Goal: Task Accomplishment & Management: Use online tool/utility

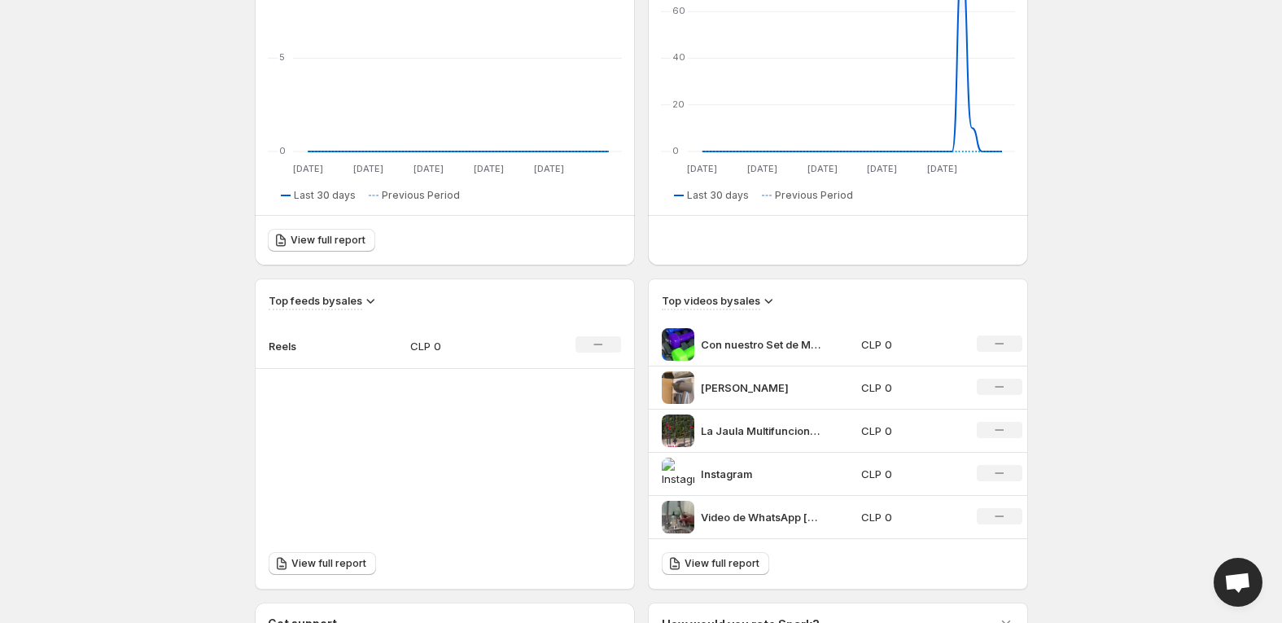
scroll to position [326, 0]
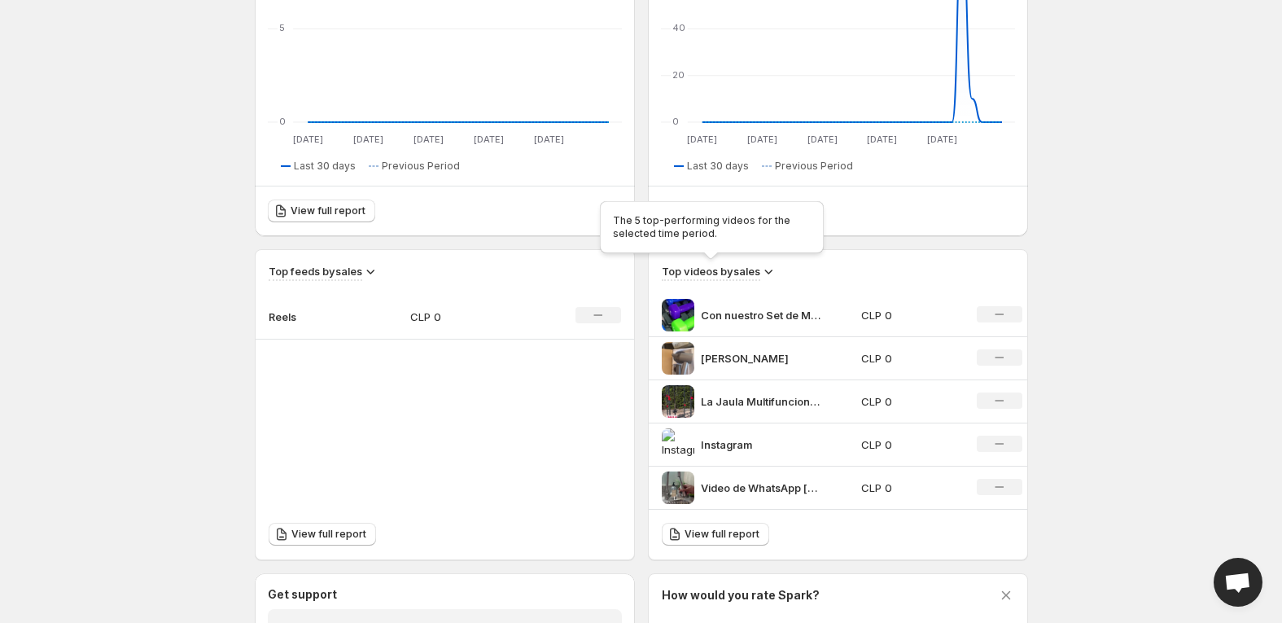
click at [757, 269] on h3 "Top videos by sales" at bounding box center [711, 271] width 99 height 16
click at [711, 278] on h3 "Top videos by sales" at bounding box center [711, 271] width 99 height 16
click at [734, 533] on span "View full report" at bounding box center [722, 534] width 75 height 13
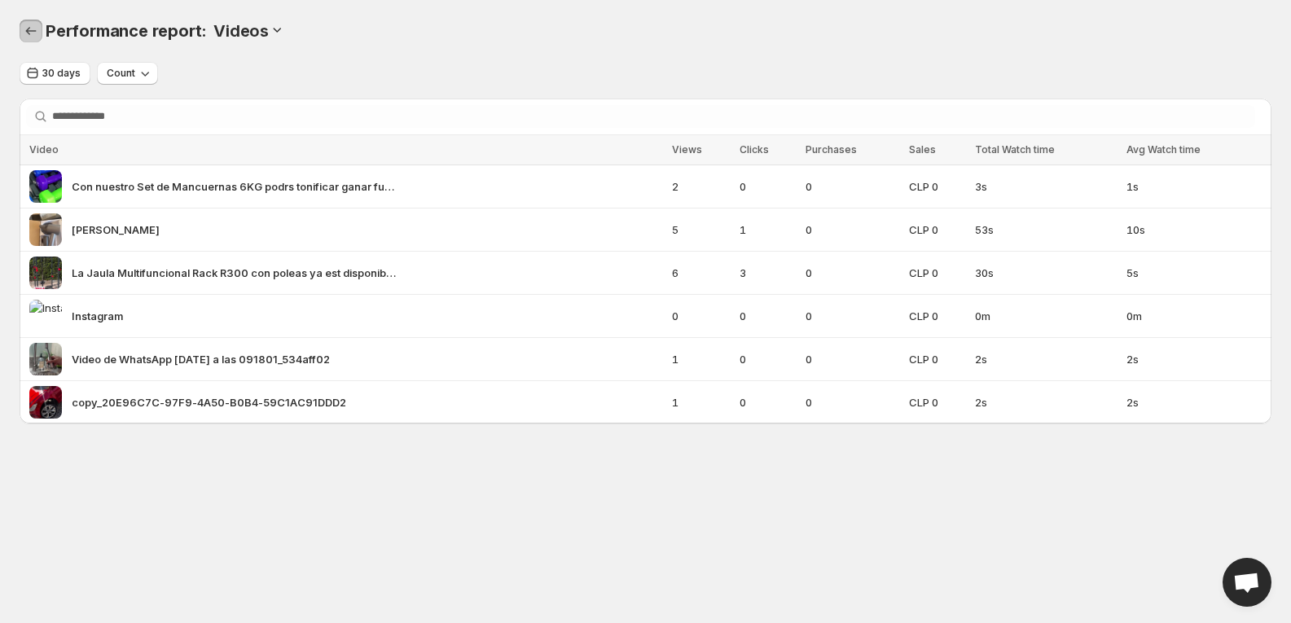
click at [28, 37] on icon "Performance report" at bounding box center [31, 31] width 16 height 16
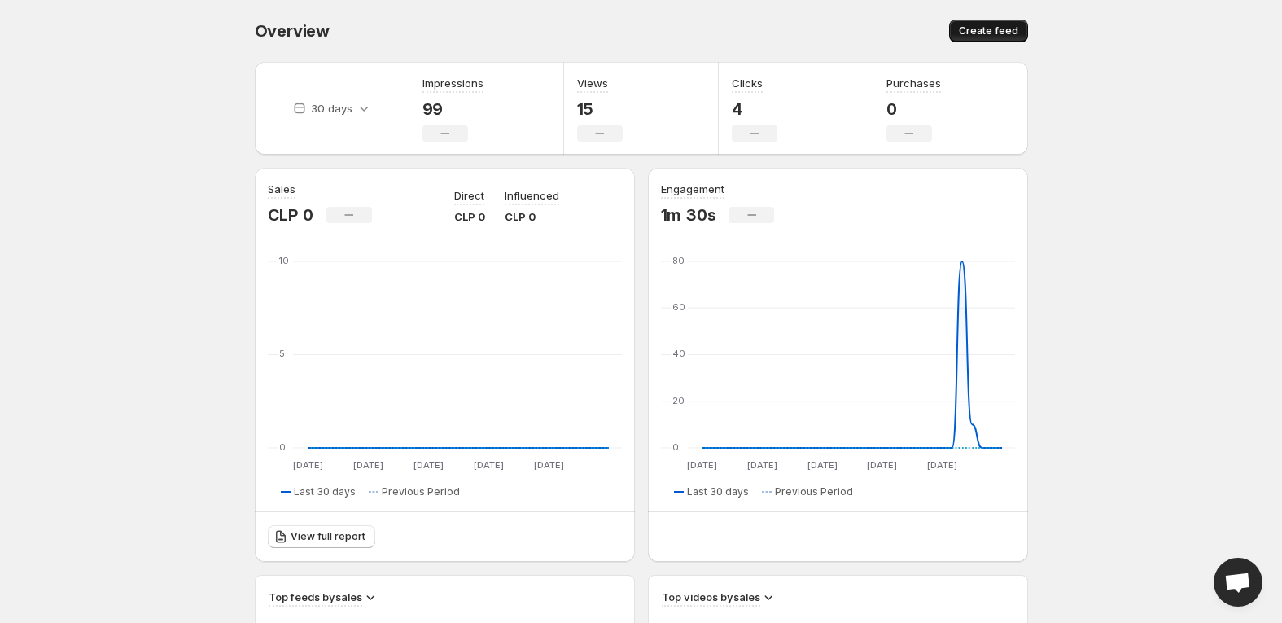
click at [979, 35] on span "Create feed" at bounding box center [988, 30] width 59 height 13
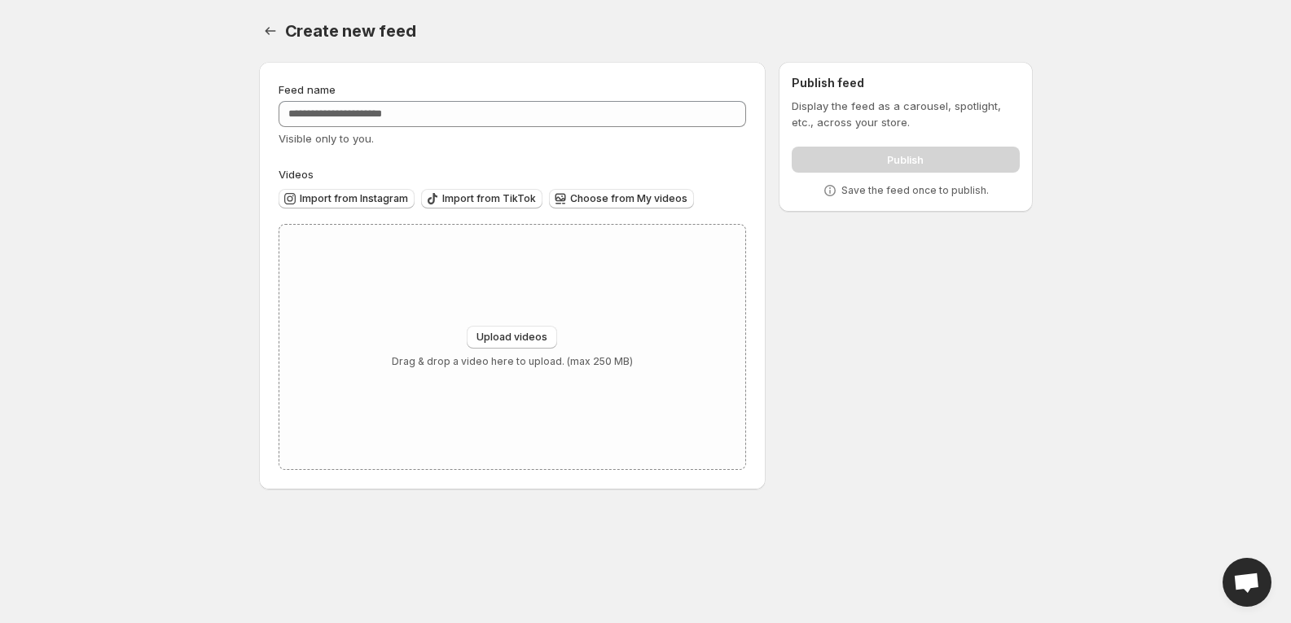
click at [281, 38] on div at bounding box center [272, 31] width 26 height 23
click at [274, 30] on icon "Settings" at bounding box center [270, 31] width 16 height 16
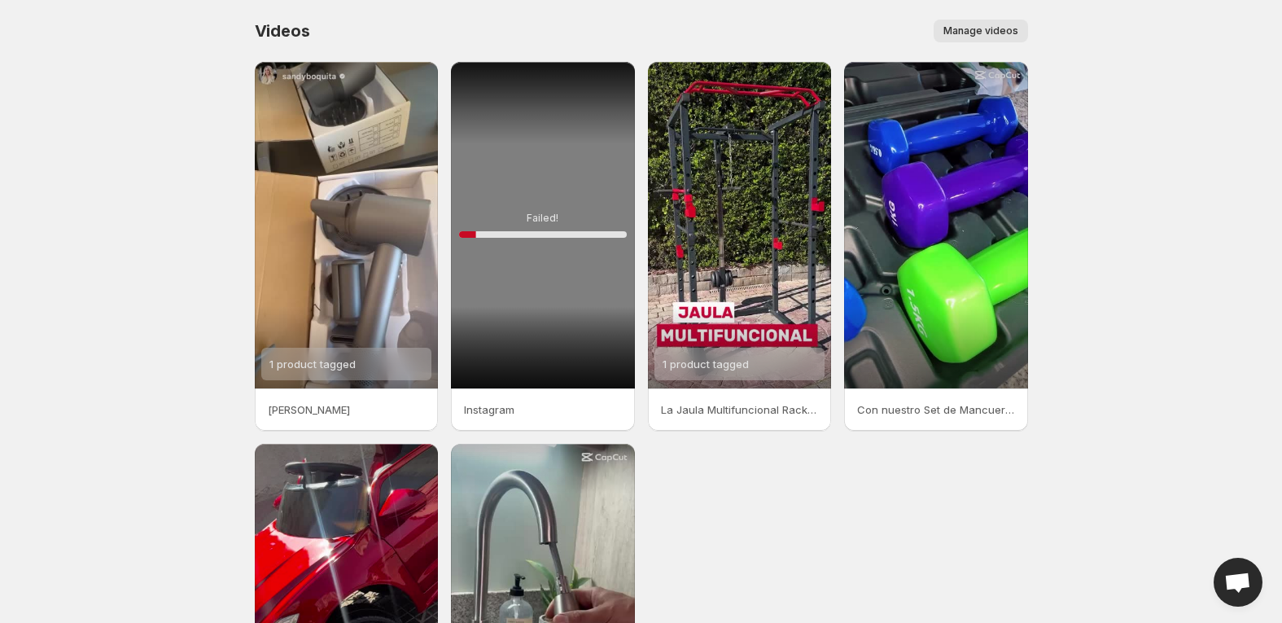
click at [1002, 37] on span "Manage videos" at bounding box center [981, 30] width 75 height 13
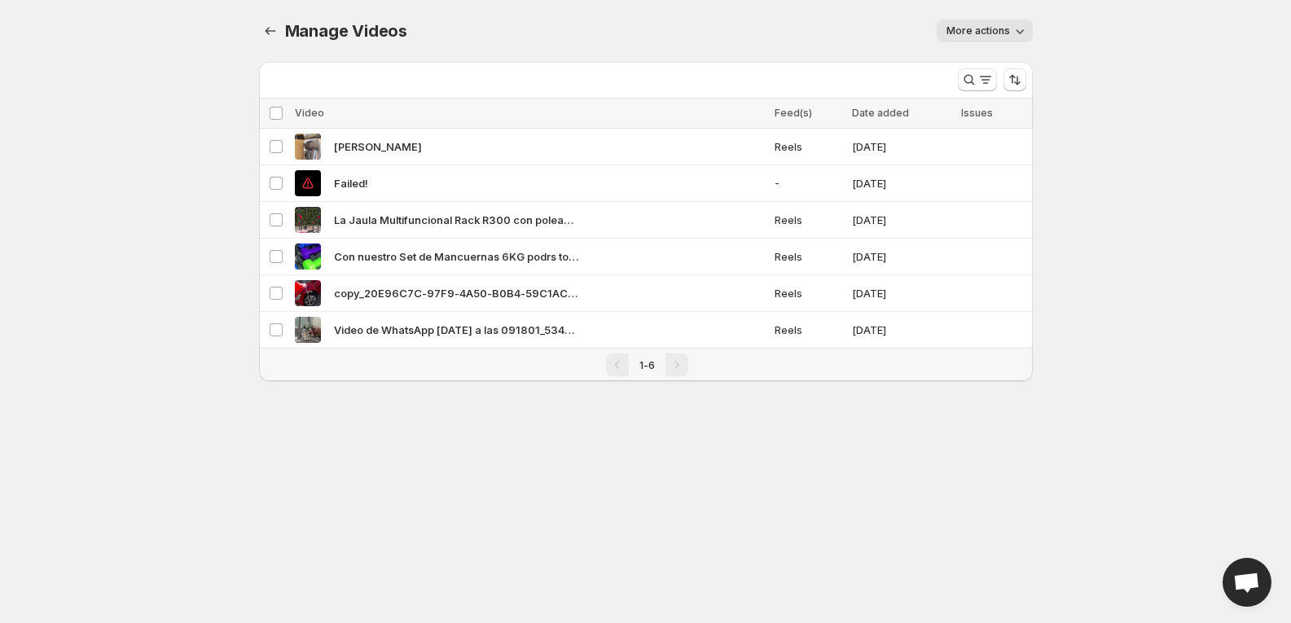
click at [980, 30] on span "More actions" at bounding box center [978, 30] width 64 height 13
click at [1092, 183] on body "Home Feeds Videos Subscription Settings Manage Videos. This page is ready Manag…" at bounding box center [645, 311] width 1291 height 623
click at [990, 74] on icon "Search and filter results" at bounding box center [985, 80] width 16 height 16
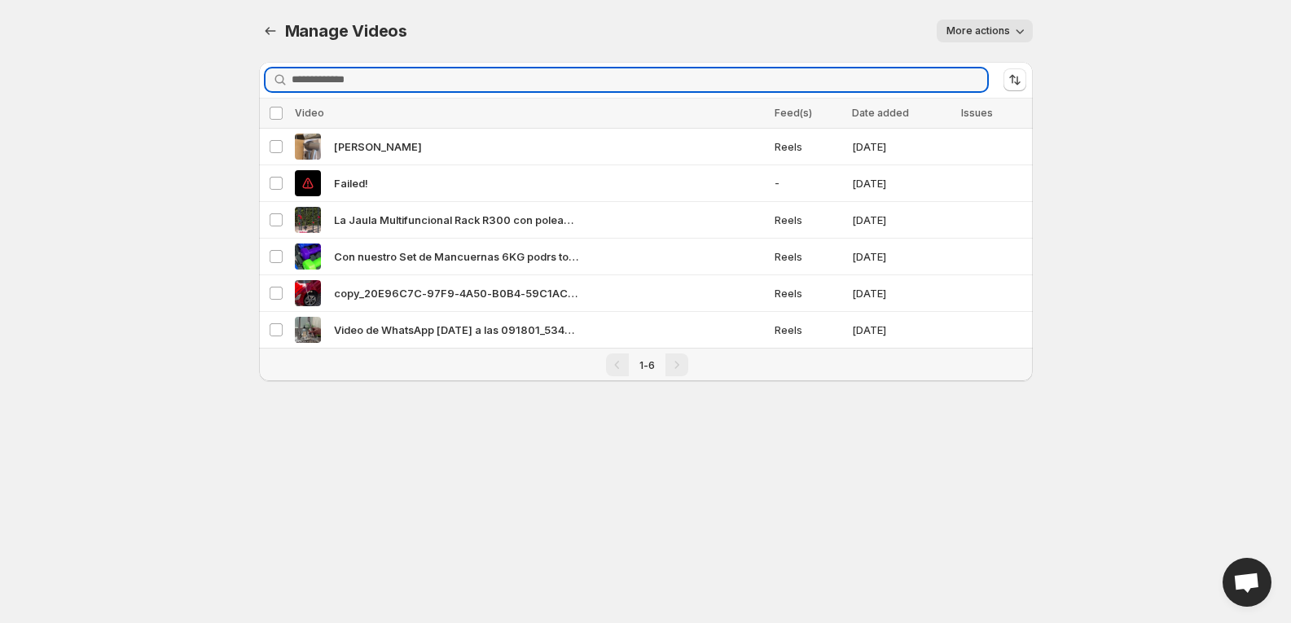
click at [204, 340] on body "Home Feeds Videos Subscription Settings Manage Videos. This page is ready Manag…" at bounding box center [645, 311] width 1291 height 623
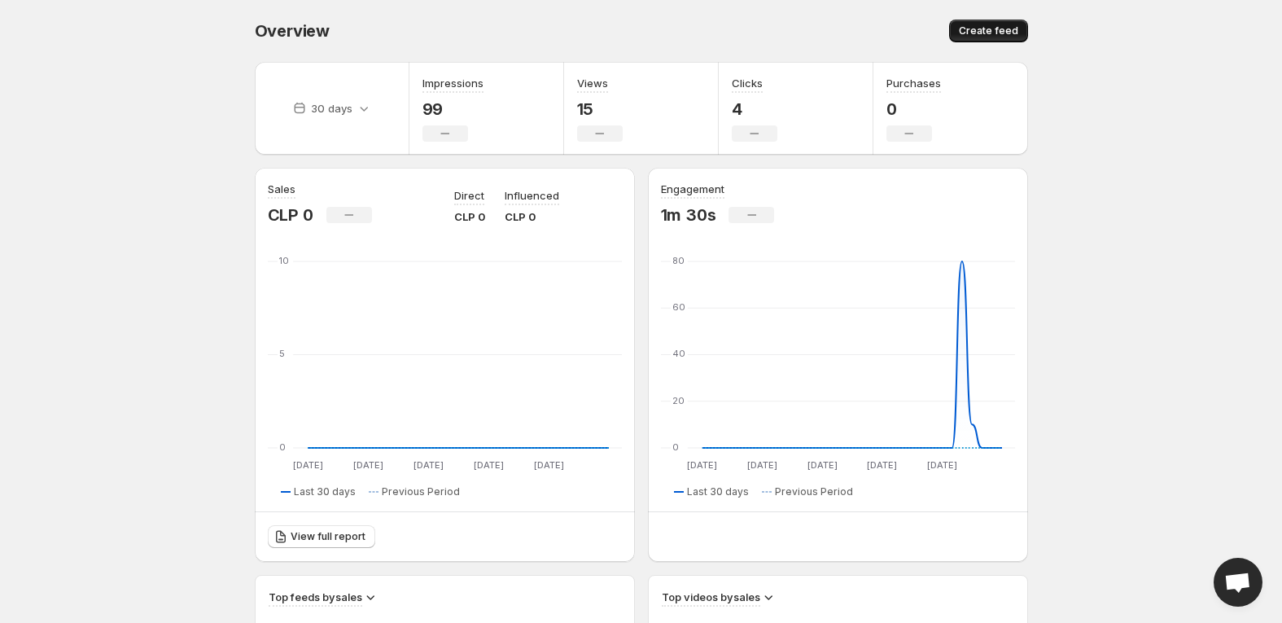
click at [1002, 31] on span "Create feed" at bounding box center [988, 30] width 59 height 13
